Goal: Find specific page/section: Find specific page/section

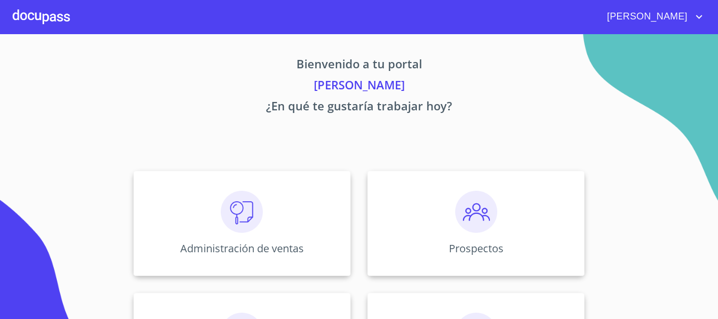
scroll to position [158, 0]
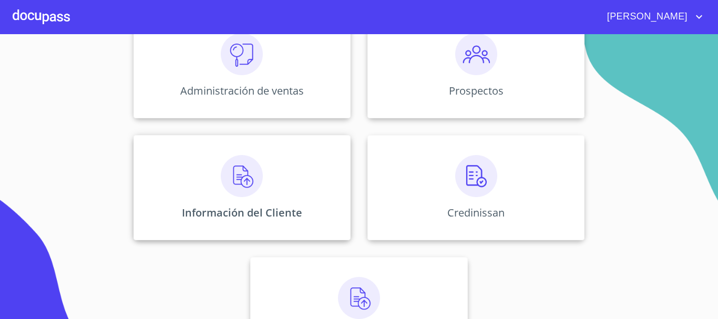
click at [257, 195] on img at bounding box center [242, 176] width 42 height 42
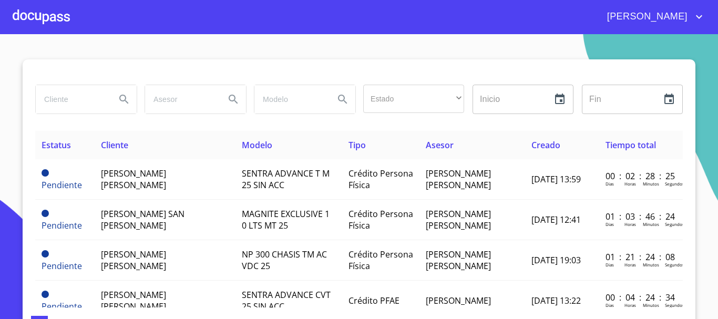
click at [75, 100] on input "search" at bounding box center [71, 99] width 71 height 28
type input "[DEMOGRAPHIC_DATA][PERSON_NAME]"
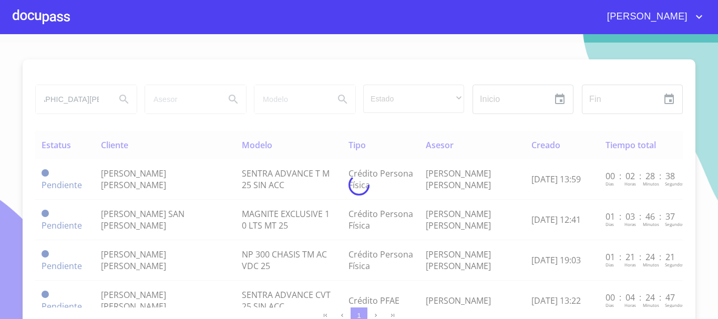
scroll to position [0, 0]
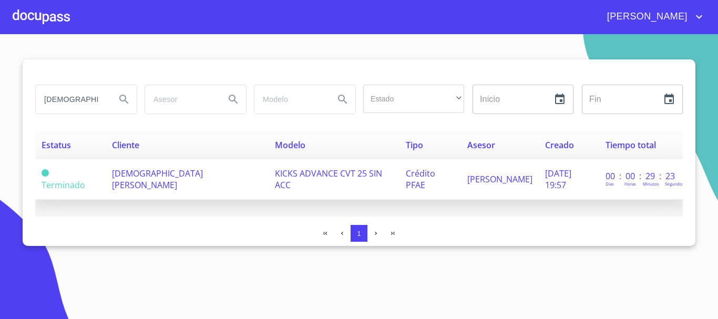
click at [182, 168] on span "[DEMOGRAPHIC_DATA][PERSON_NAME]" at bounding box center [157, 179] width 91 height 23
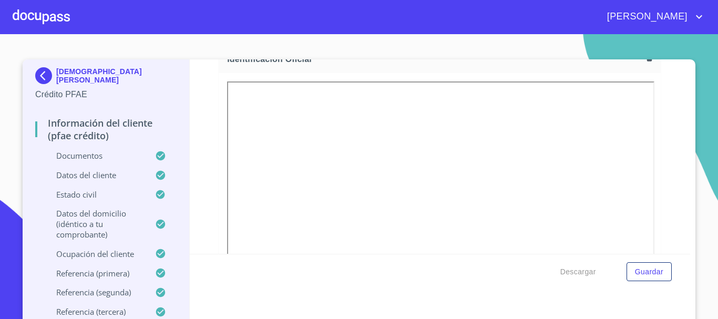
scroll to position [210, 0]
